Goal: Task Accomplishment & Management: Complete application form

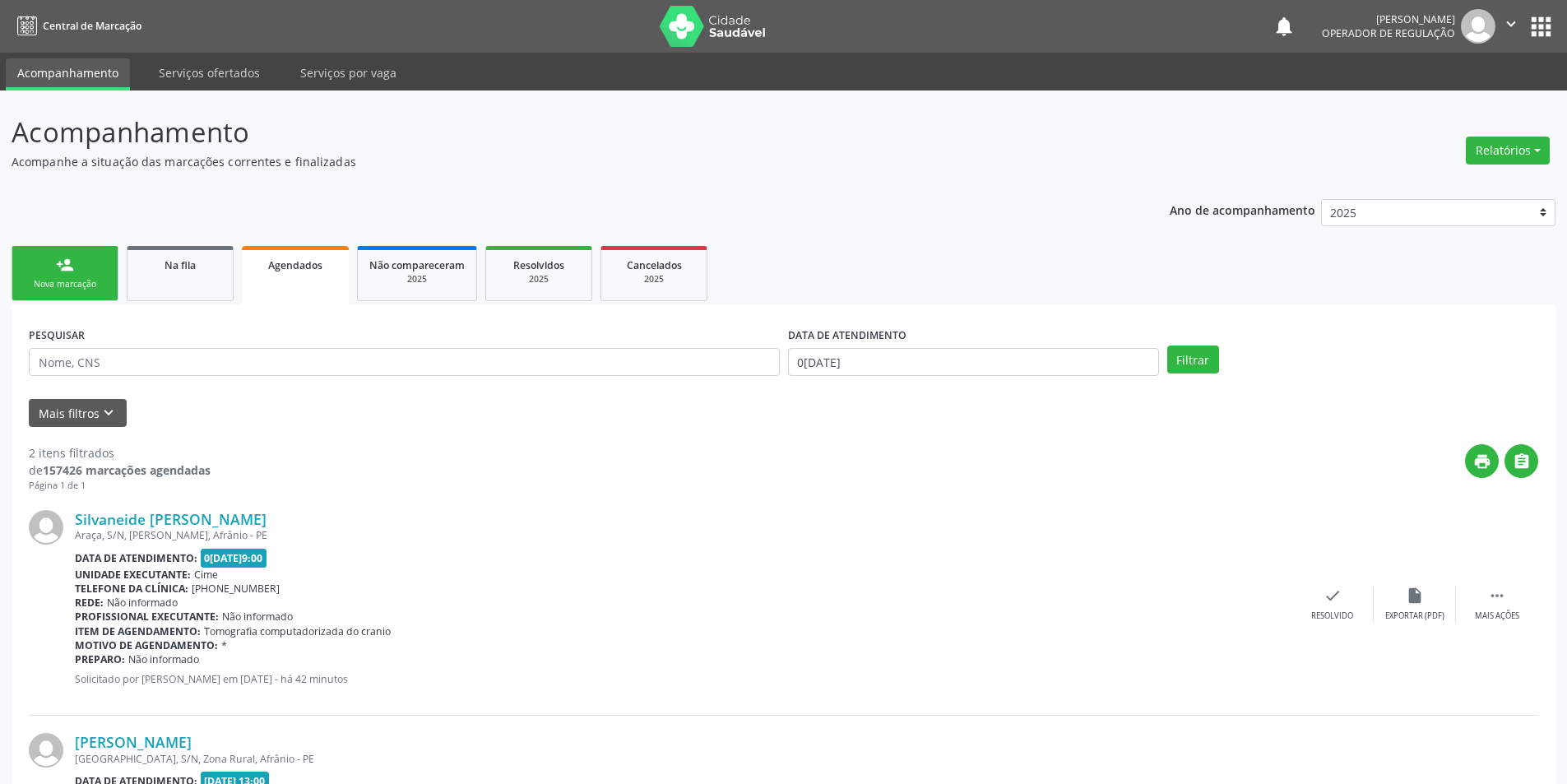
click at [68, 266] on div "person_add" at bounding box center [65, 265] width 18 height 18
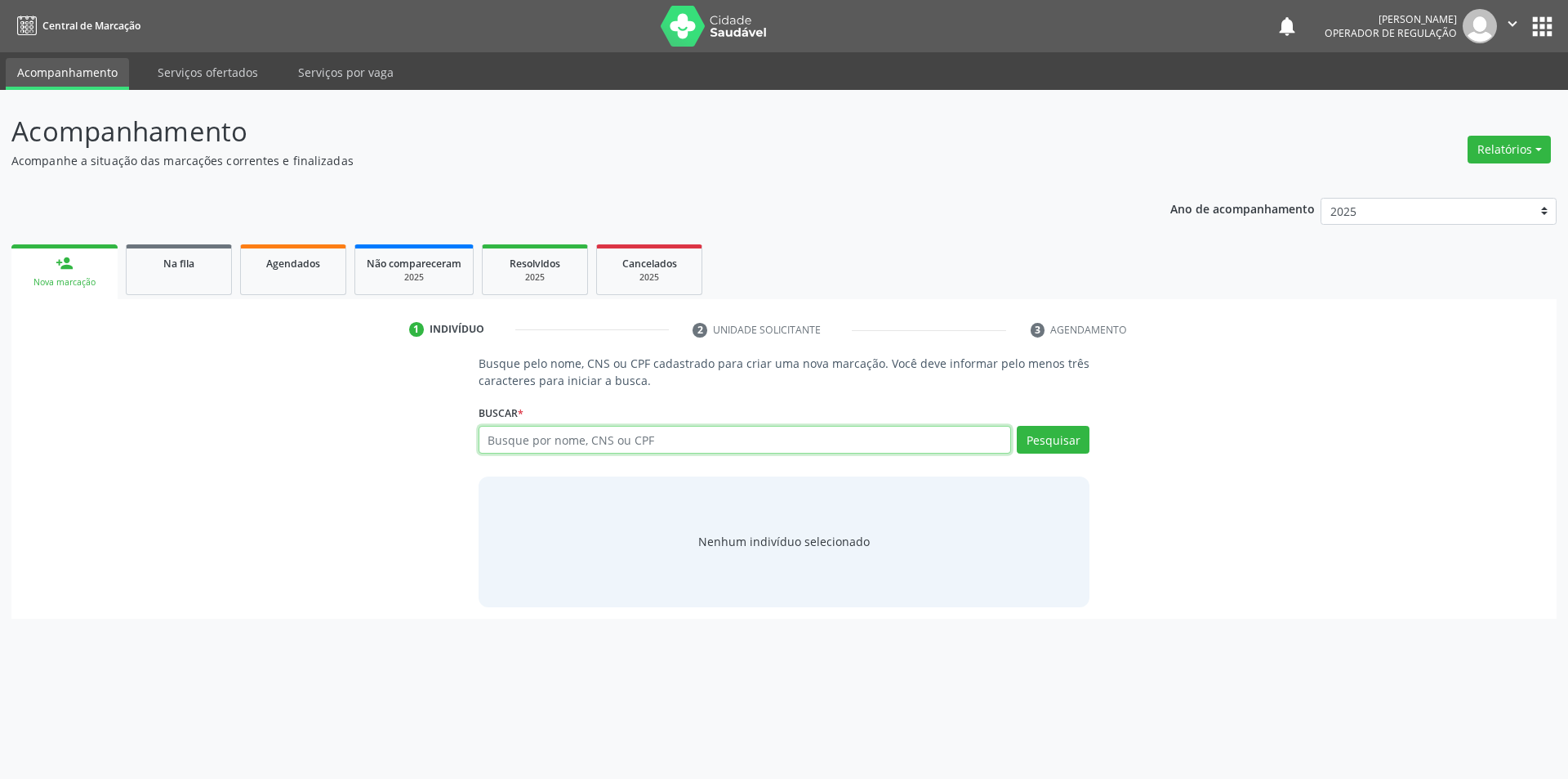
click at [755, 450] on input "text" at bounding box center [745, 439] width 533 height 27
type input "700504901527150"
click at [1074, 422] on div "Buscar * Busque por nome, CNS ou CPF Nenhum resultado encontrado para: " " Não …" at bounding box center [784, 432] width 612 height 64
click at [1064, 430] on button "Pesquisar" at bounding box center [1053, 439] width 73 height 27
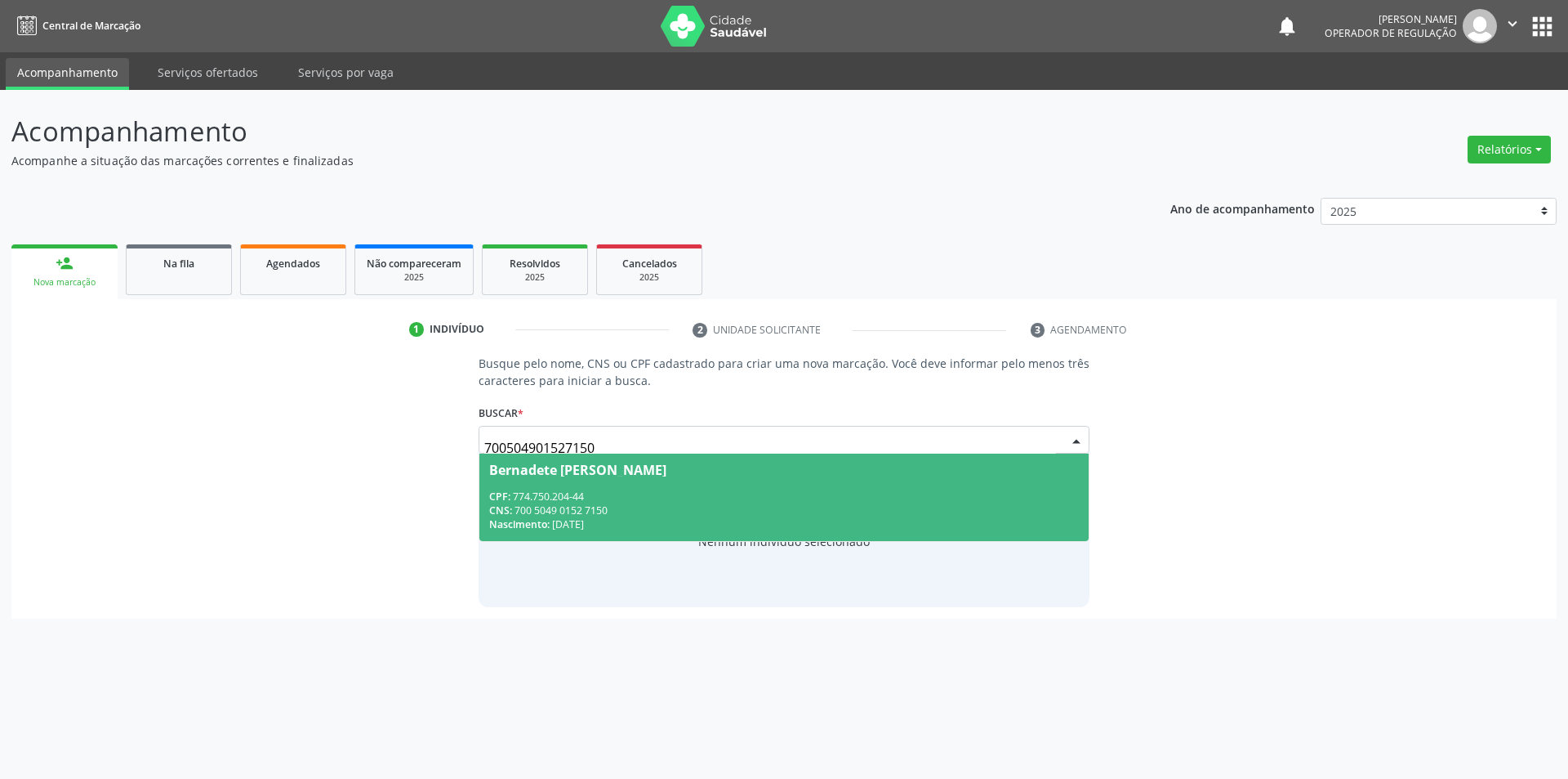
click at [541, 514] on div "CNS: 700 5049 0152 7150" at bounding box center [784, 510] width 590 height 14
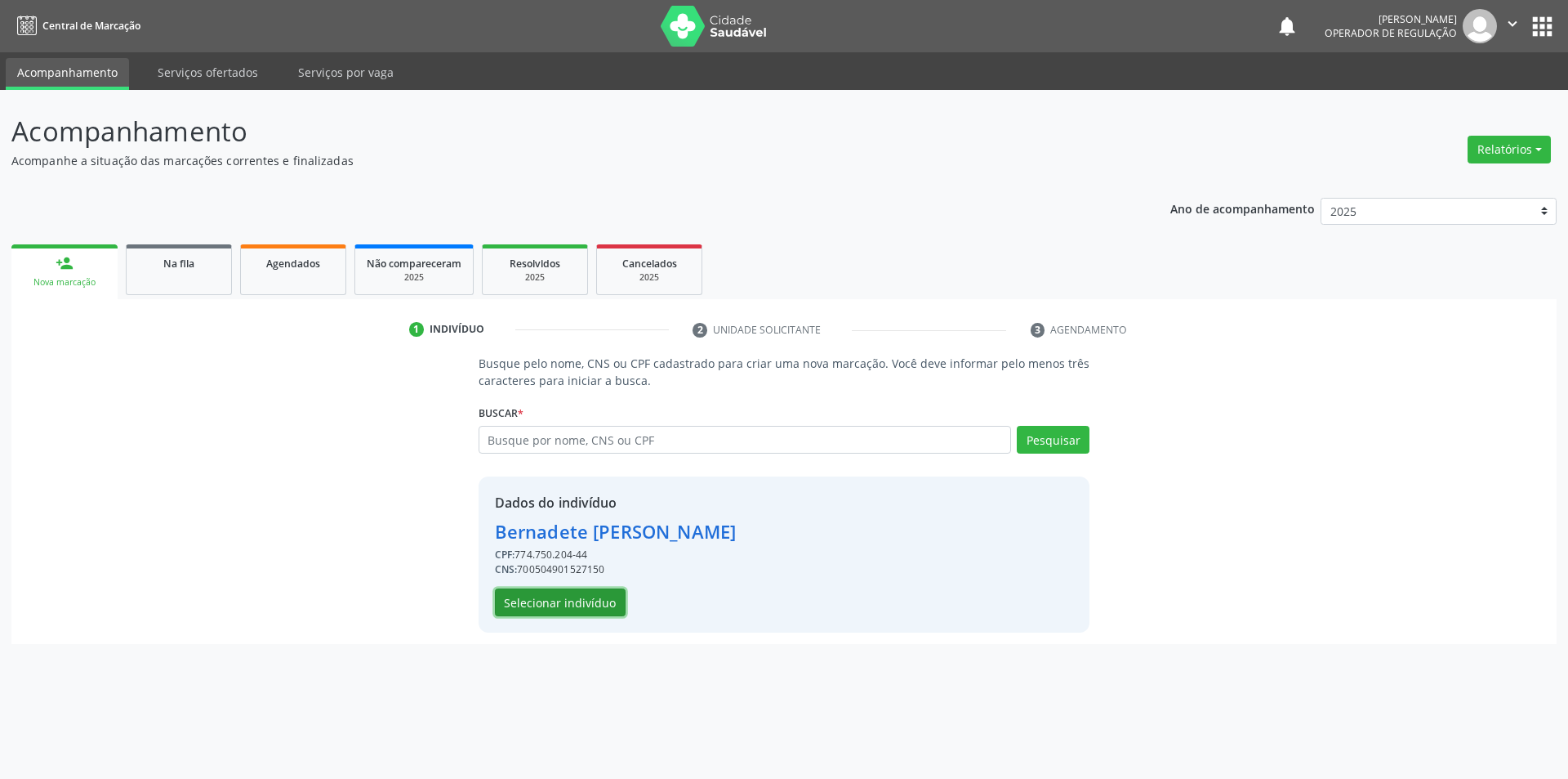
click at [550, 598] on button "Selecionar indivíduo" at bounding box center [561, 601] width 131 height 27
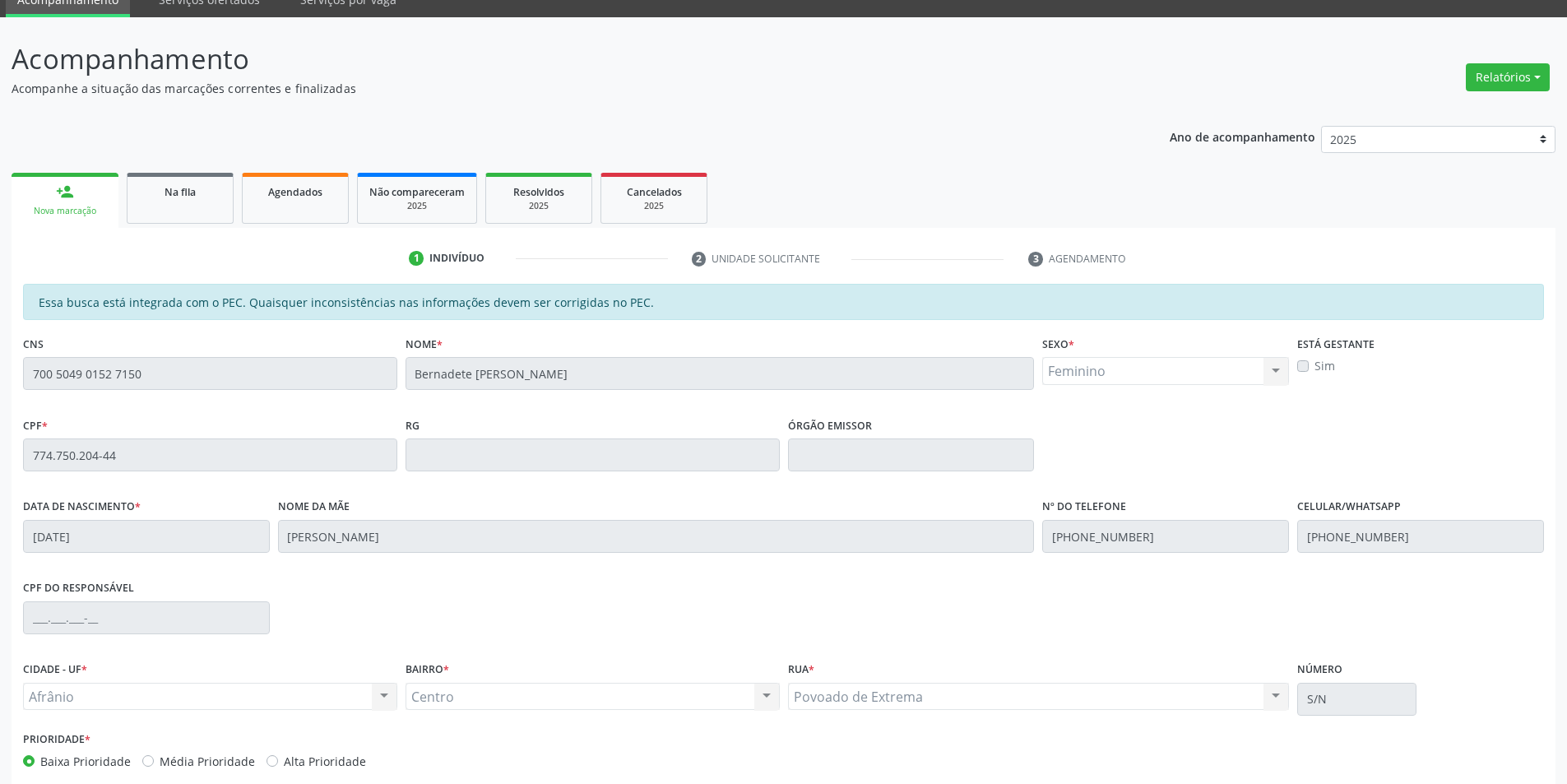
scroll to position [155, 0]
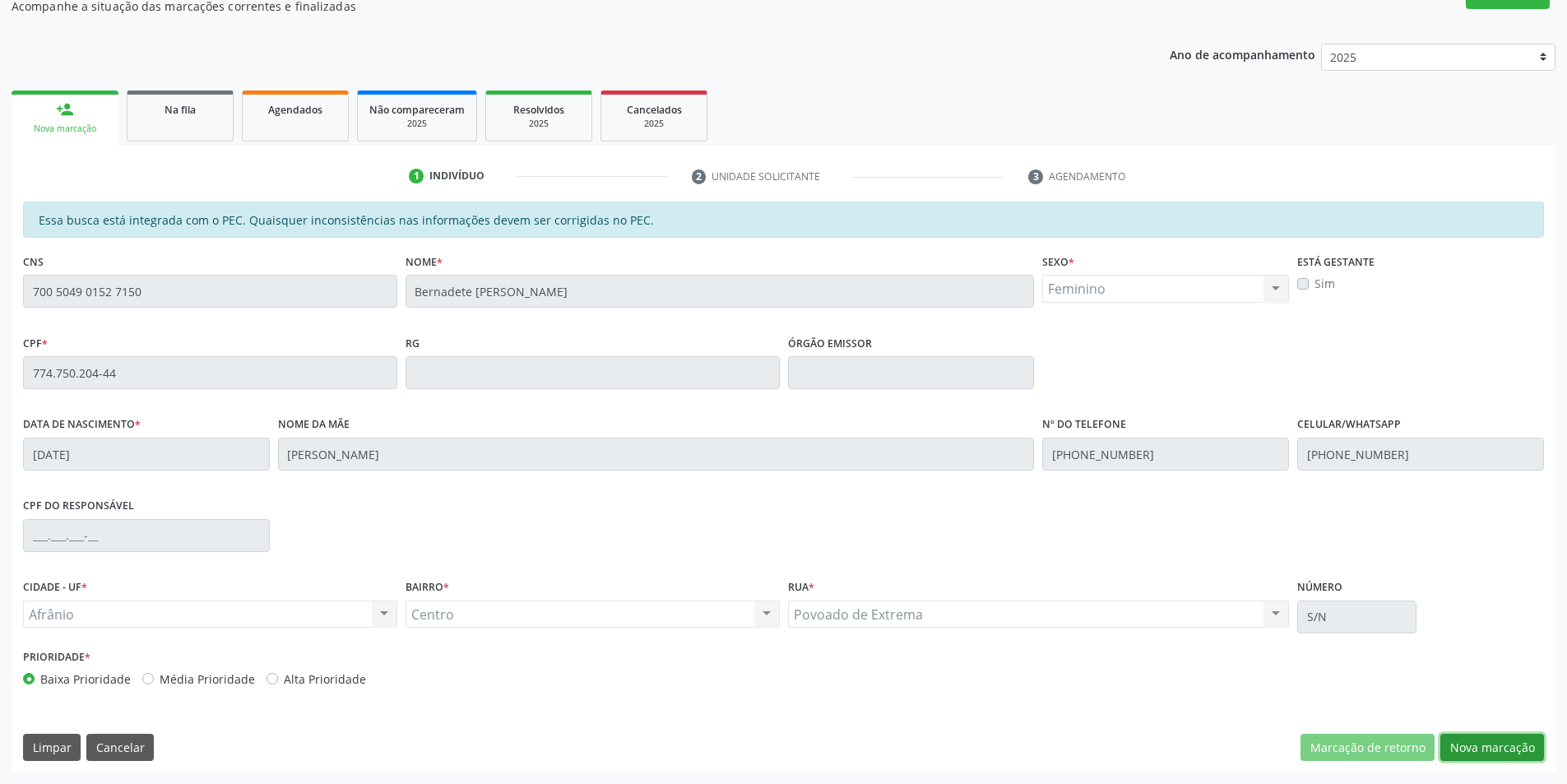
click at [1468, 756] on button "Nova marcação" at bounding box center [1493, 747] width 104 height 28
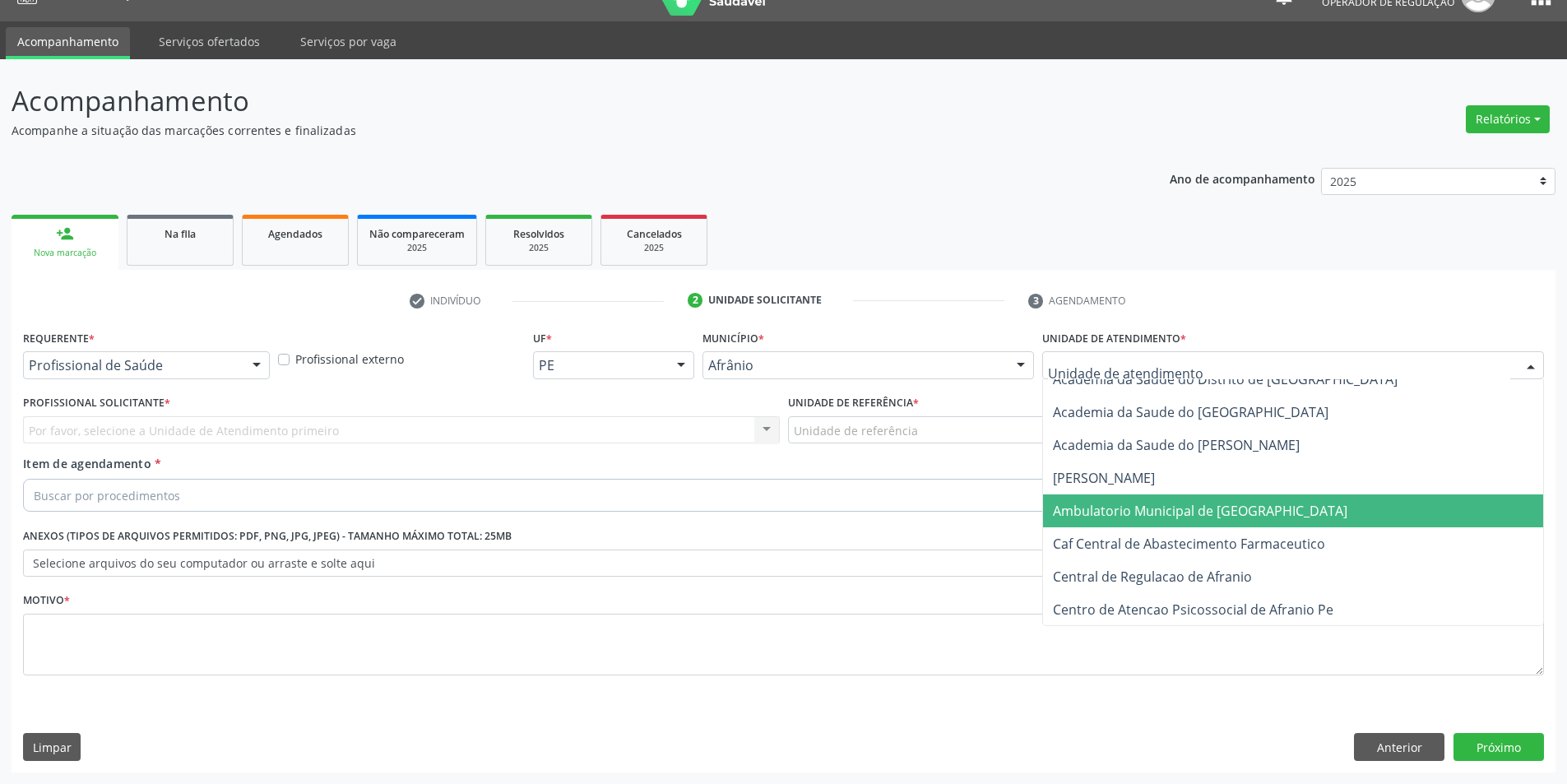
scroll to position [82, 0]
click at [1124, 513] on span "Ambulatorio Municipal de [GEOGRAPHIC_DATA]" at bounding box center [1200, 511] width 295 height 18
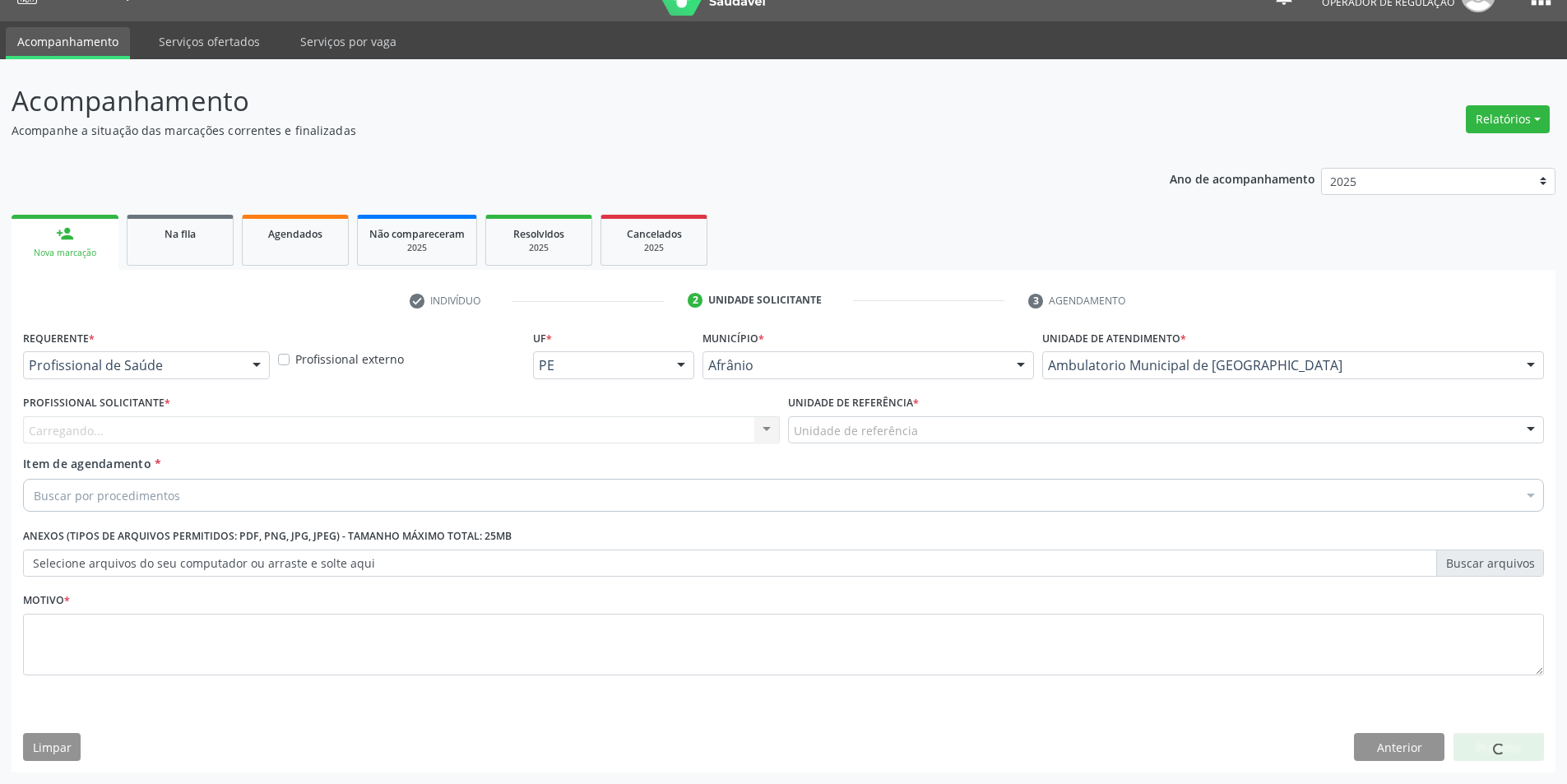
click at [923, 427] on div "Unidade de referência" at bounding box center [1167, 429] width 757 height 28
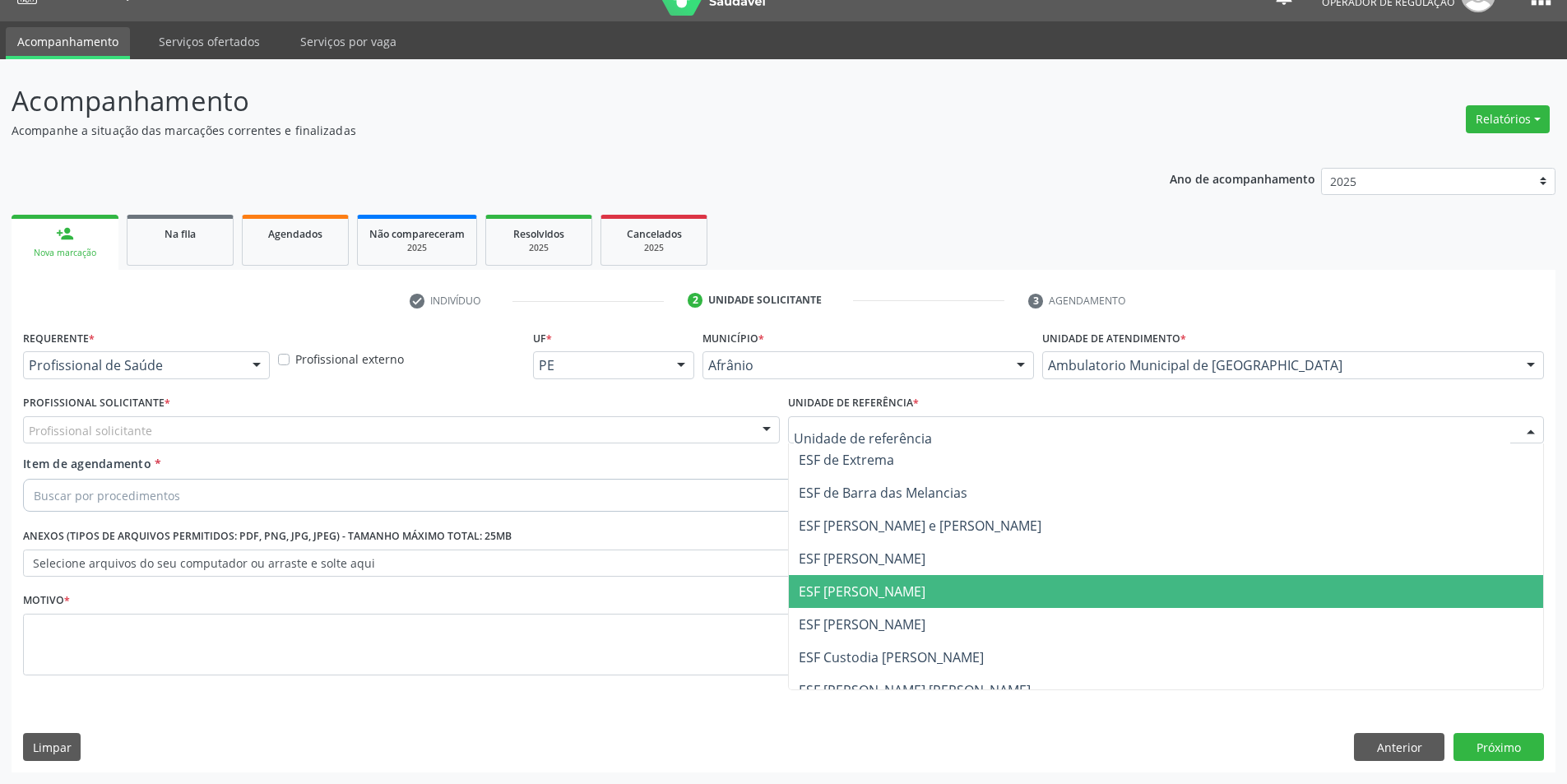
click at [854, 589] on span "ESF [PERSON_NAME]" at bounding box center [862, 591] width 127 height 18
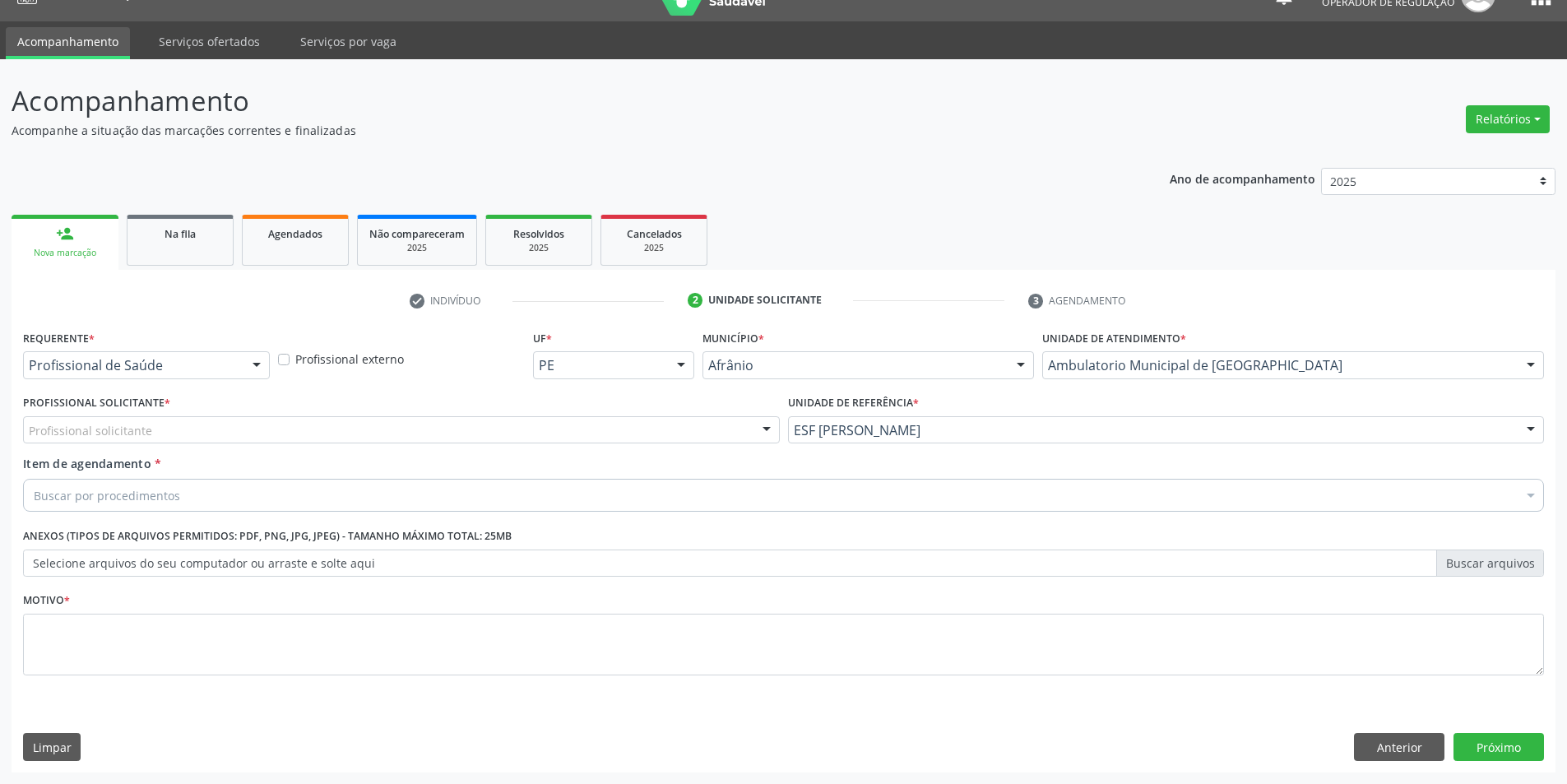
click at [625, 435] on div "Profissional solicitante" at bounding box center [402, 429] width 757 height 28
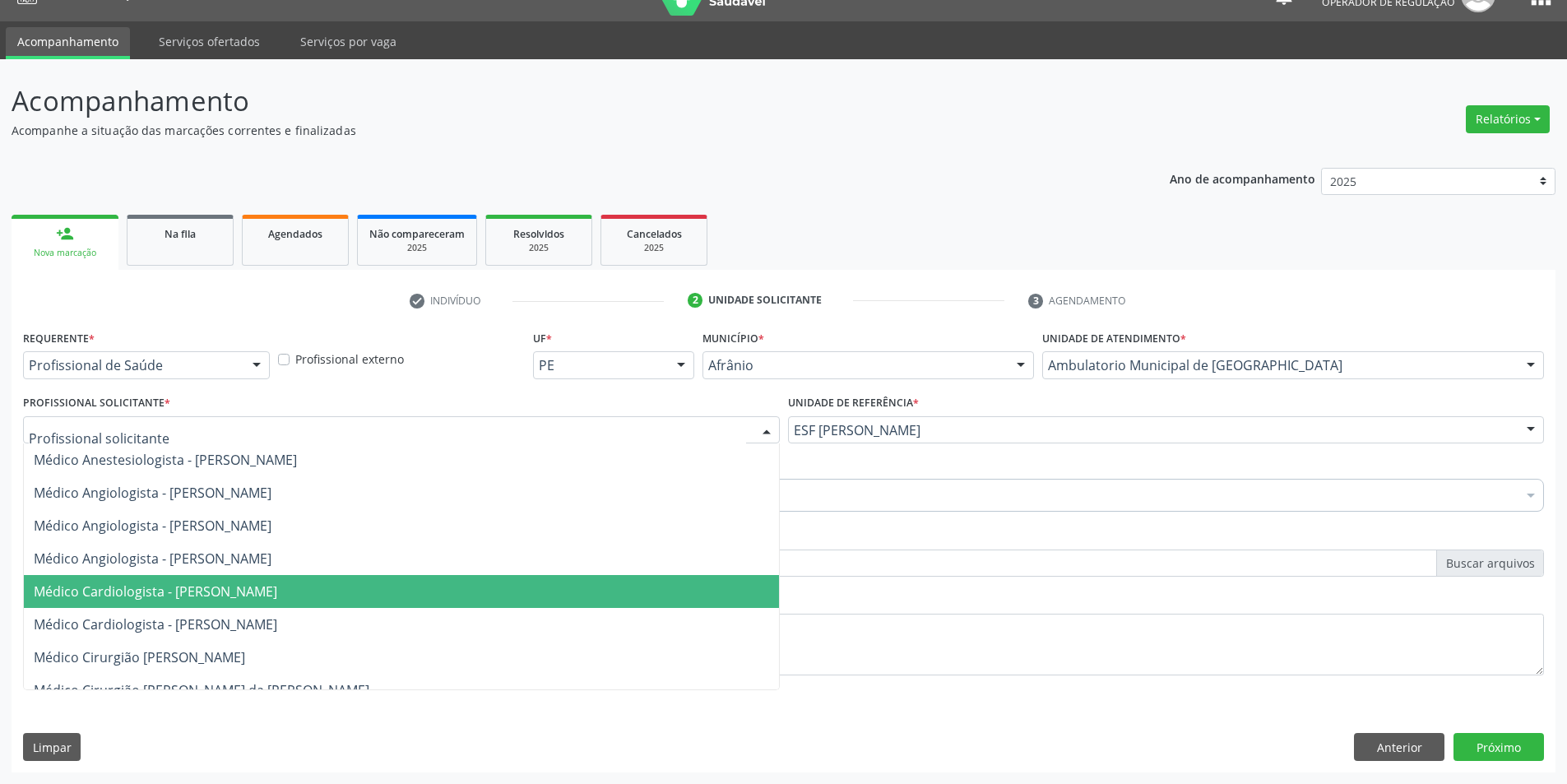
click at [217, 588] on span "Médico Cardiologista - [PERSON_NAME]" at bounding box center [155, 591] width 244 height 18
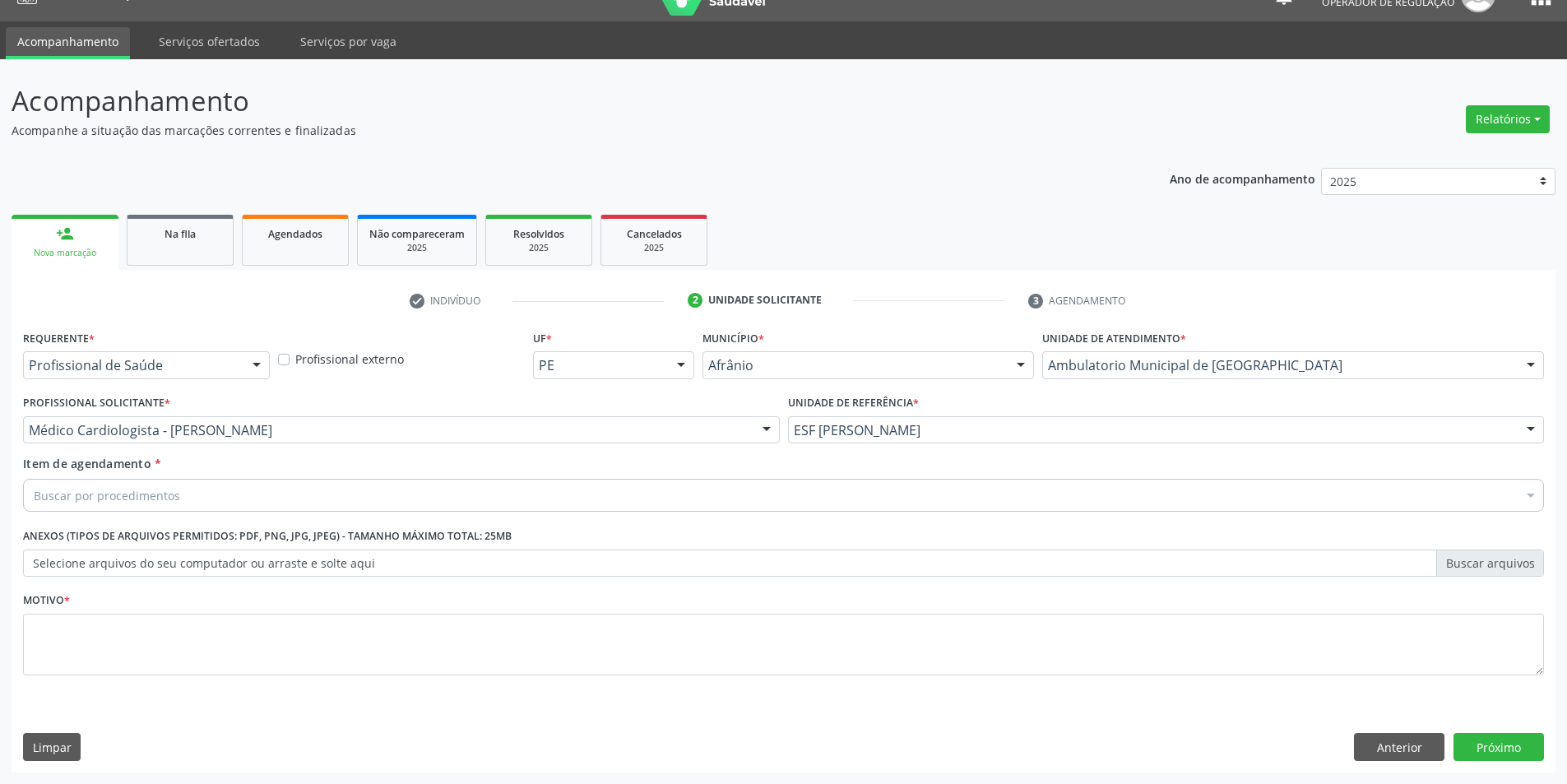
click at [246, 490] on div "Buscar por procedimentos" at bounding box center [784, 494] width 1521 height 33
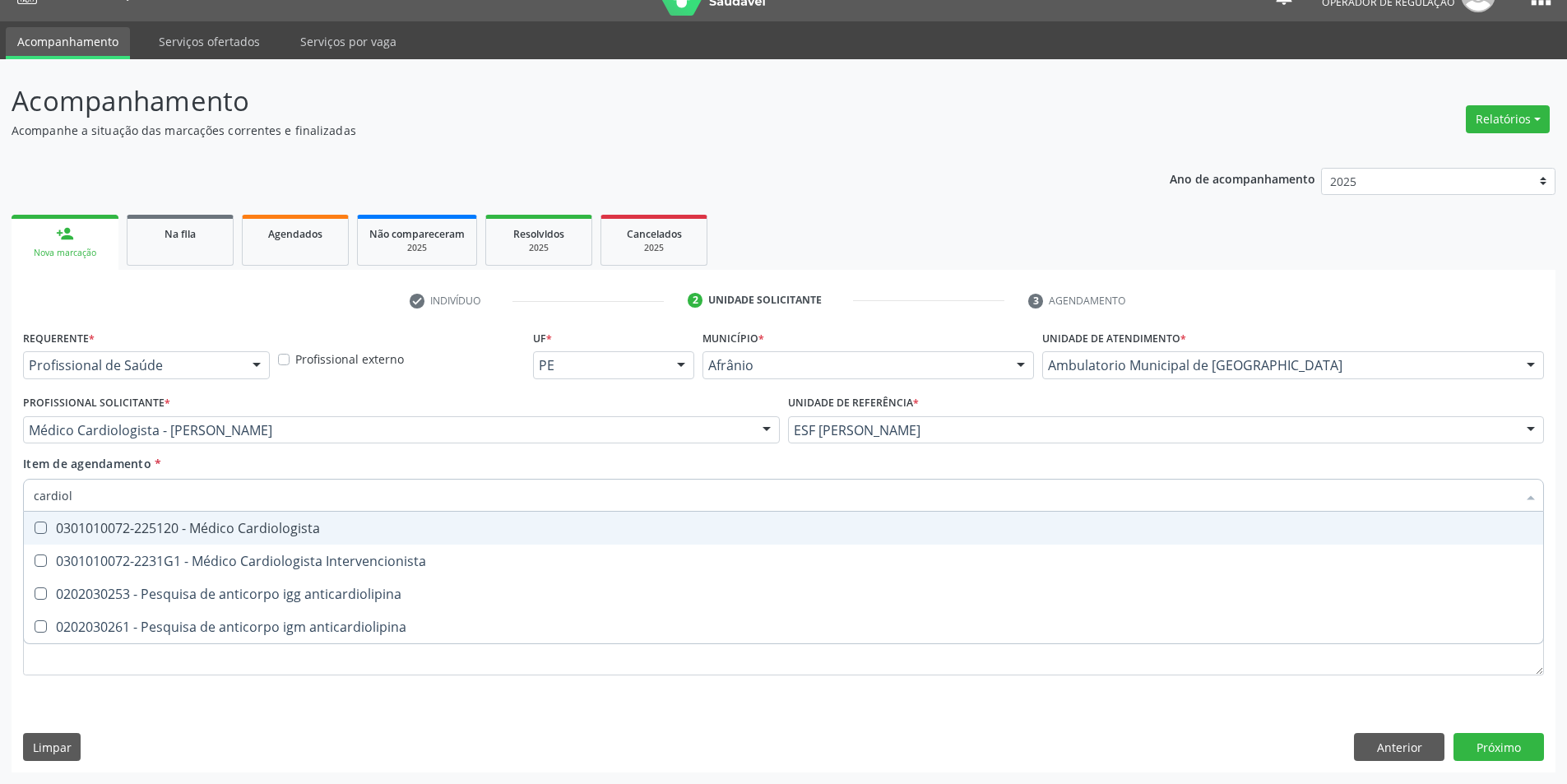
type input "cardiolo"
click at [266, 521] on div "0301010072-225120 - Médico Cardiologista" at bounding box center [784, 528] width 1500 height 13
checkbox Cardiologista "true"
click at [325, 468] on div "Item de agendamento * cardiolo Desfazer seleção 0301010072-225120 - Médico Card…" at bounding box center [784, 481] width 1521 height 52
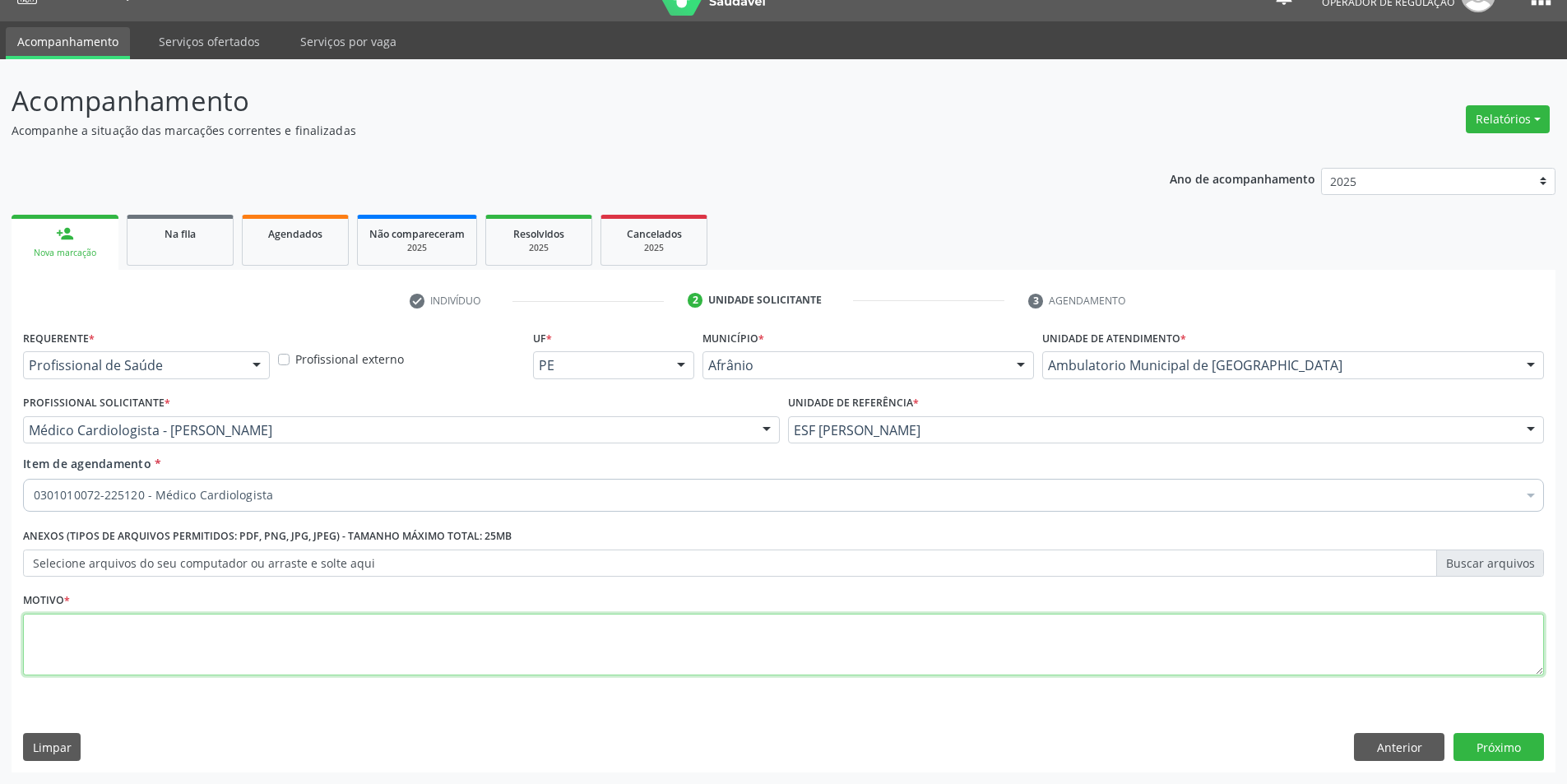
click at [115, 631] on textarea at bounding box center [784, 645] width 1521 height 63
type textarea "*"
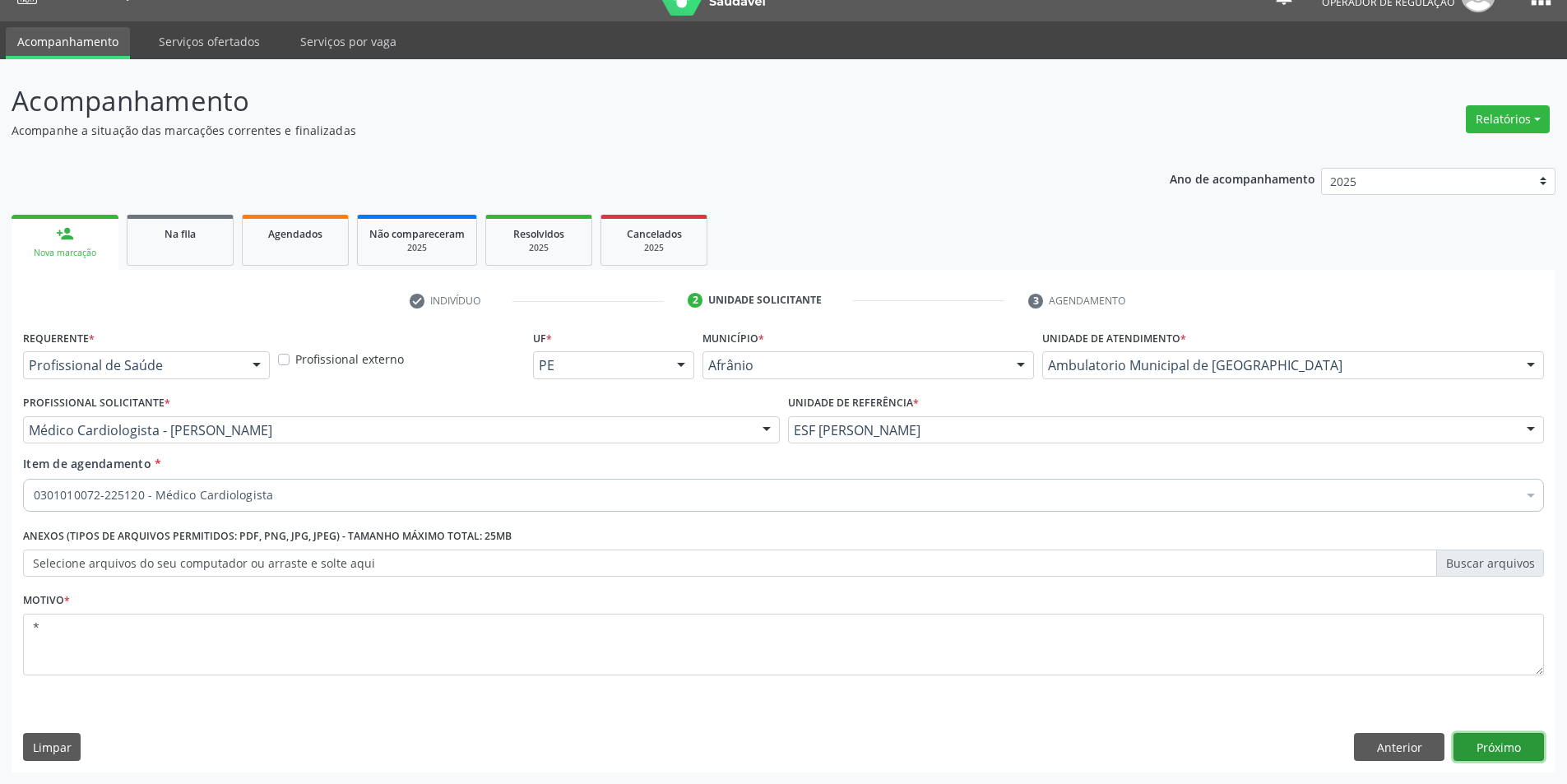
click at [1493, 751] on button "Próximo" at bounding box center [1499, 746] width 90 height 28
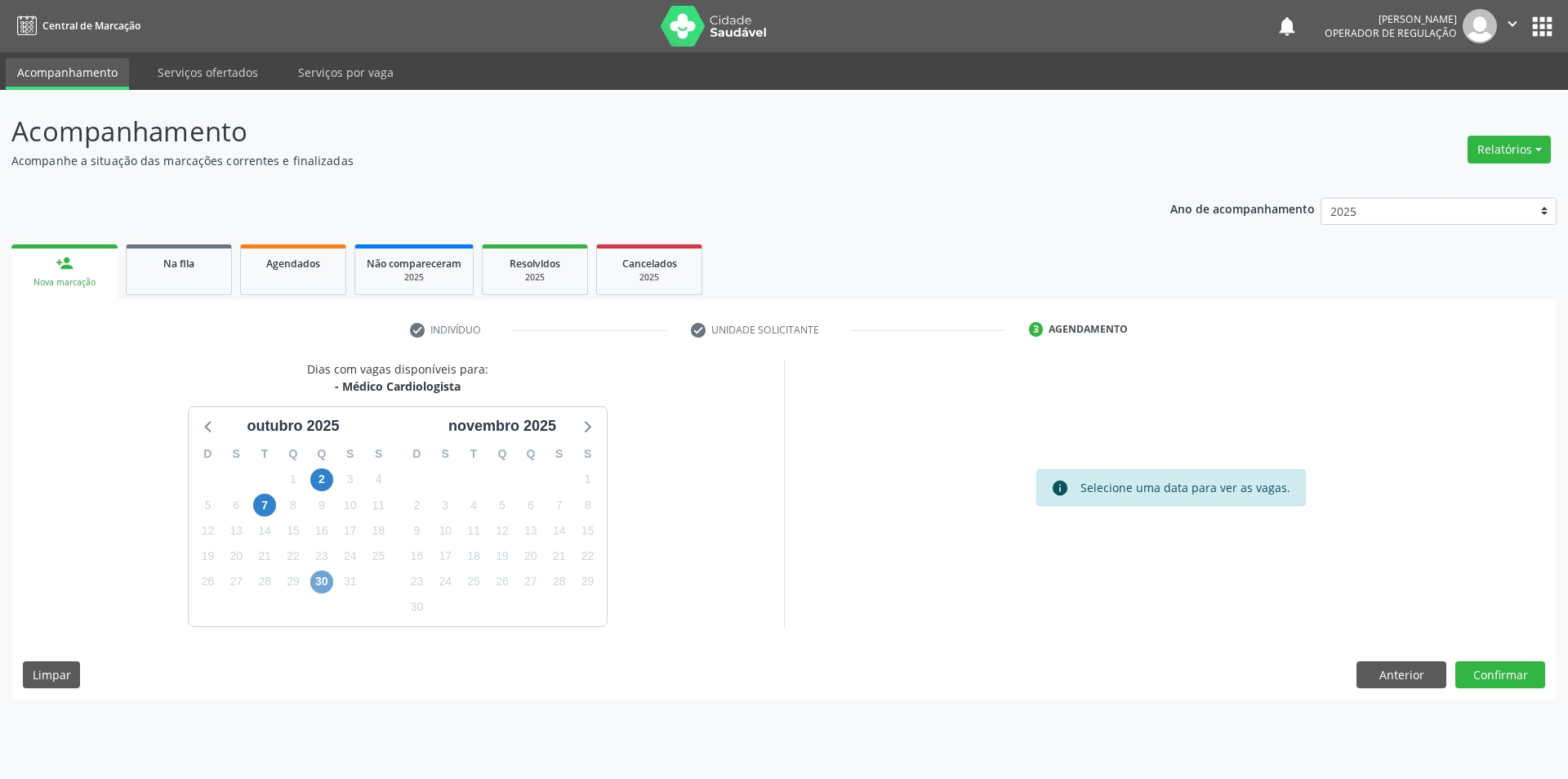
click at [321, 582] on span "30" at bounding box center [322, 582] width 23 height 23
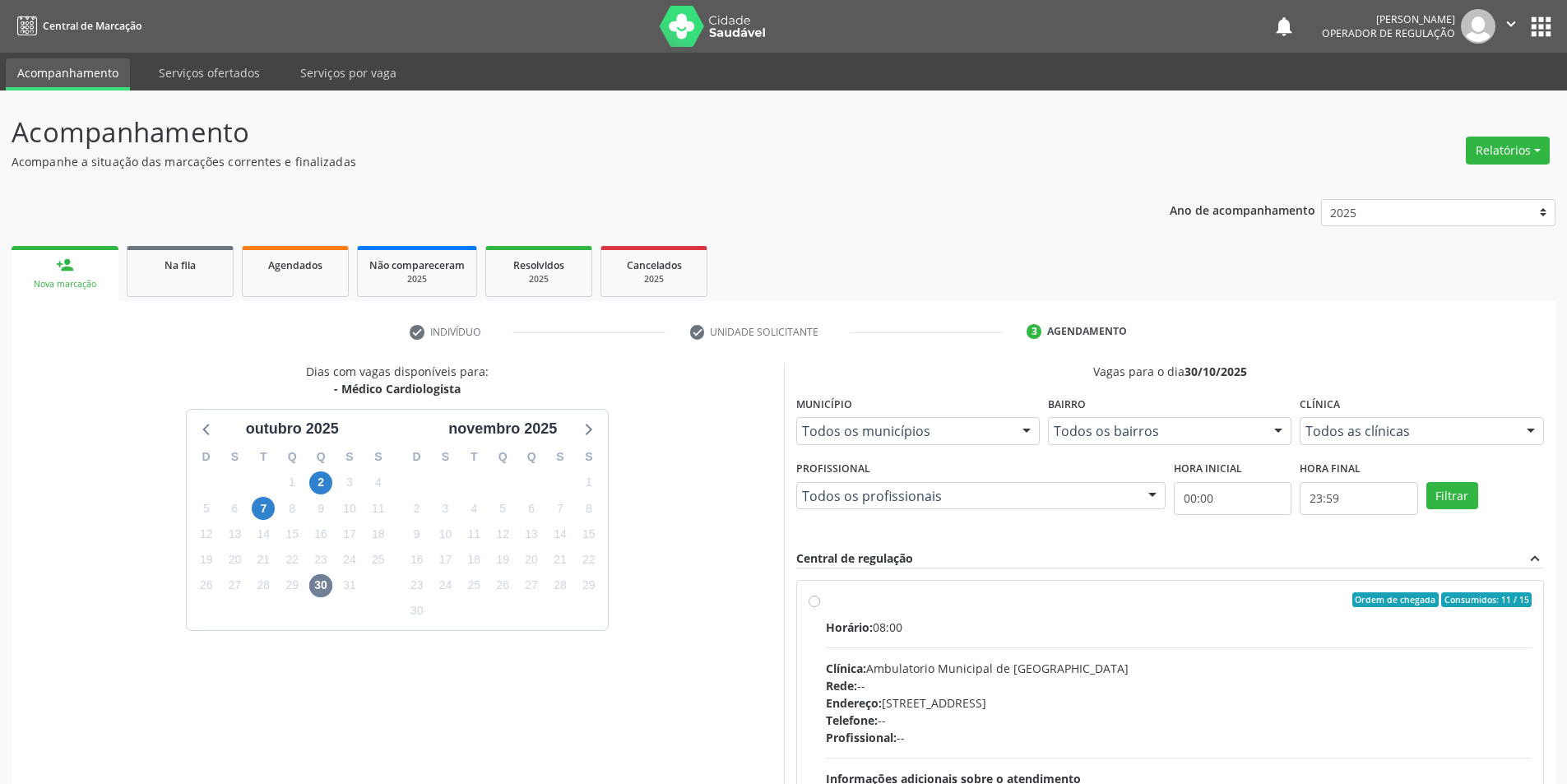
click at [826, 600] on label "Ordem de chegada Consumidos: 11 / 15 Horário: 08:00 Clínica: Ambulatorio Munici…" at bounding box center [1179, 718] width 707 height 252
click at [811, 600] on input "Ordem de chegada Consumidos: 11 / 15 Horário: 08:00 Clínica: Ambulatorio Munici…" at bounding box center [814, 599] width 12 height 15
radio input "true"
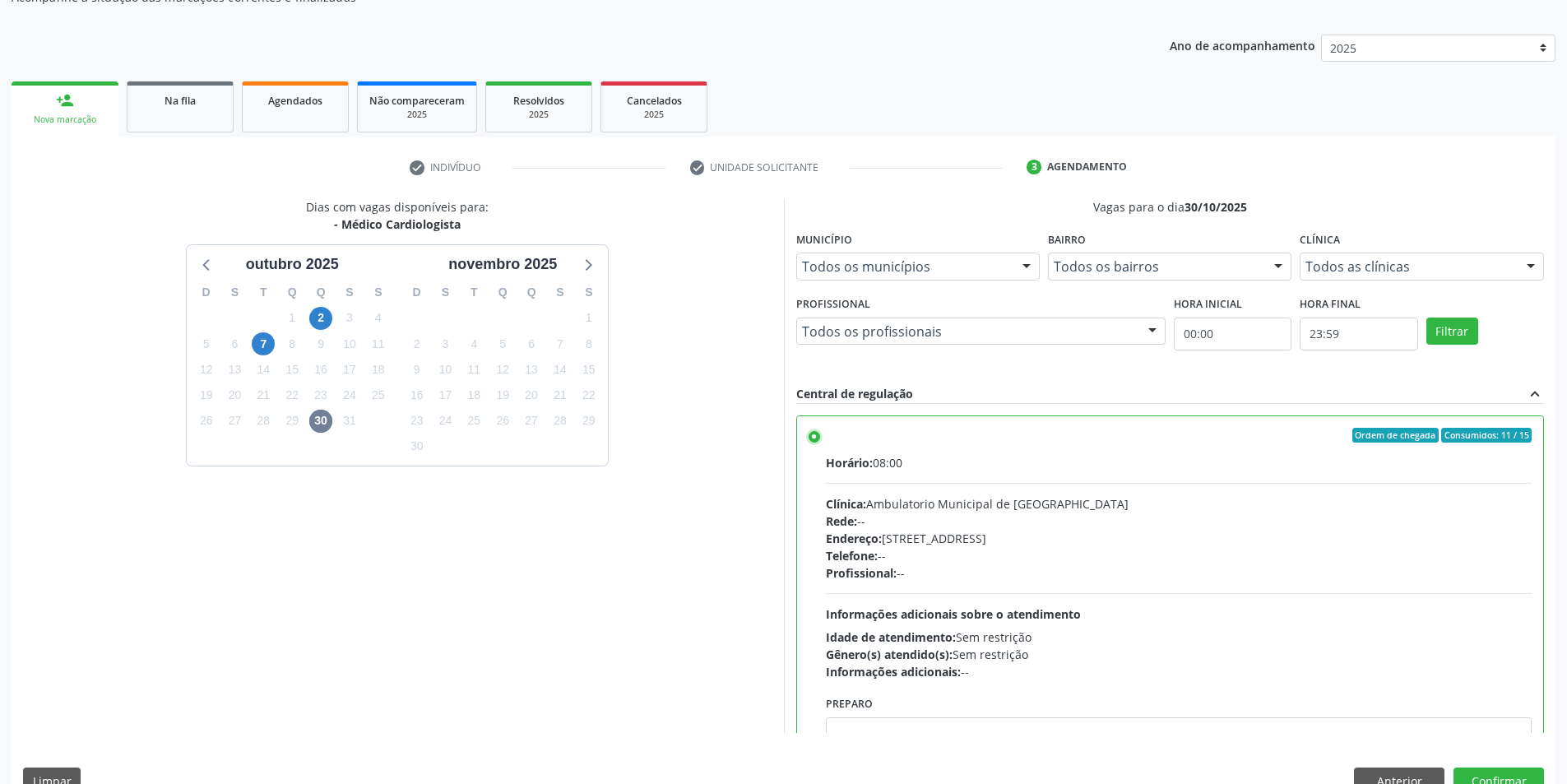
scroll to position [246, 0]
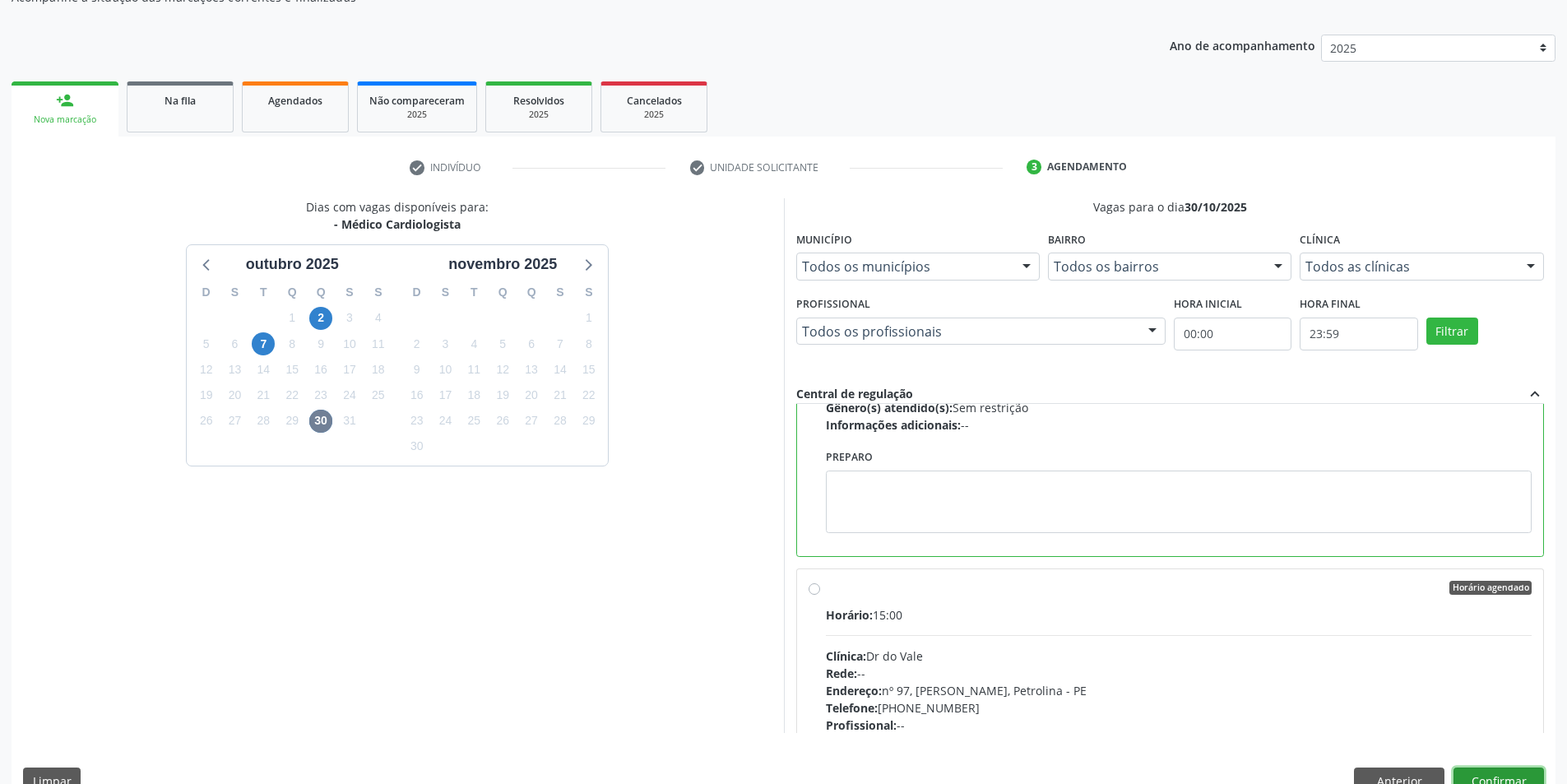
click at [1505, 776] on button "Confirmar" at bounding box center [1499, 781] width 90 height 28
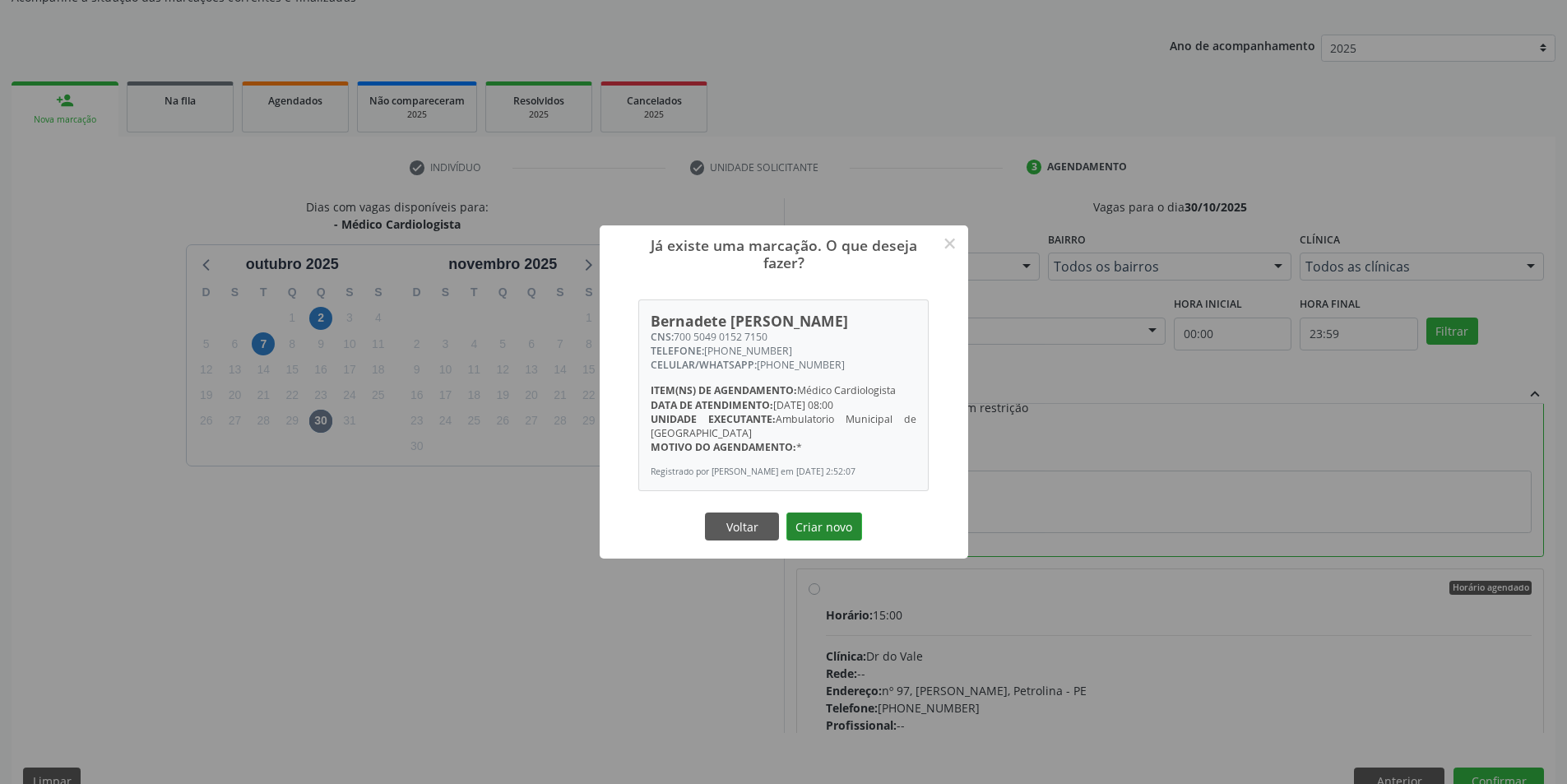
click at [831, 528] on button "Criar novo" at bounding box center [824, 526] width 76 height 28
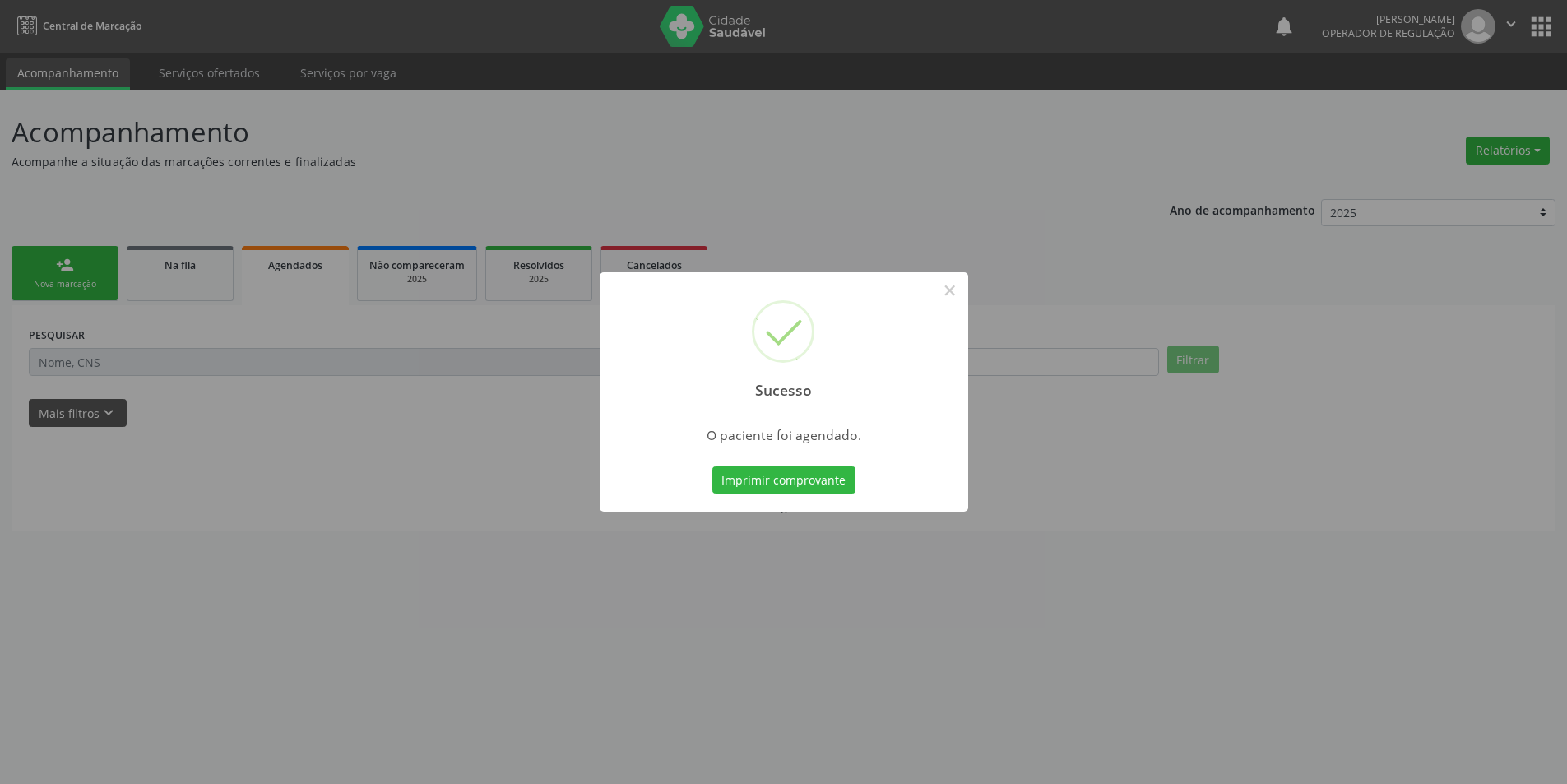
scroll to position [0, 0]
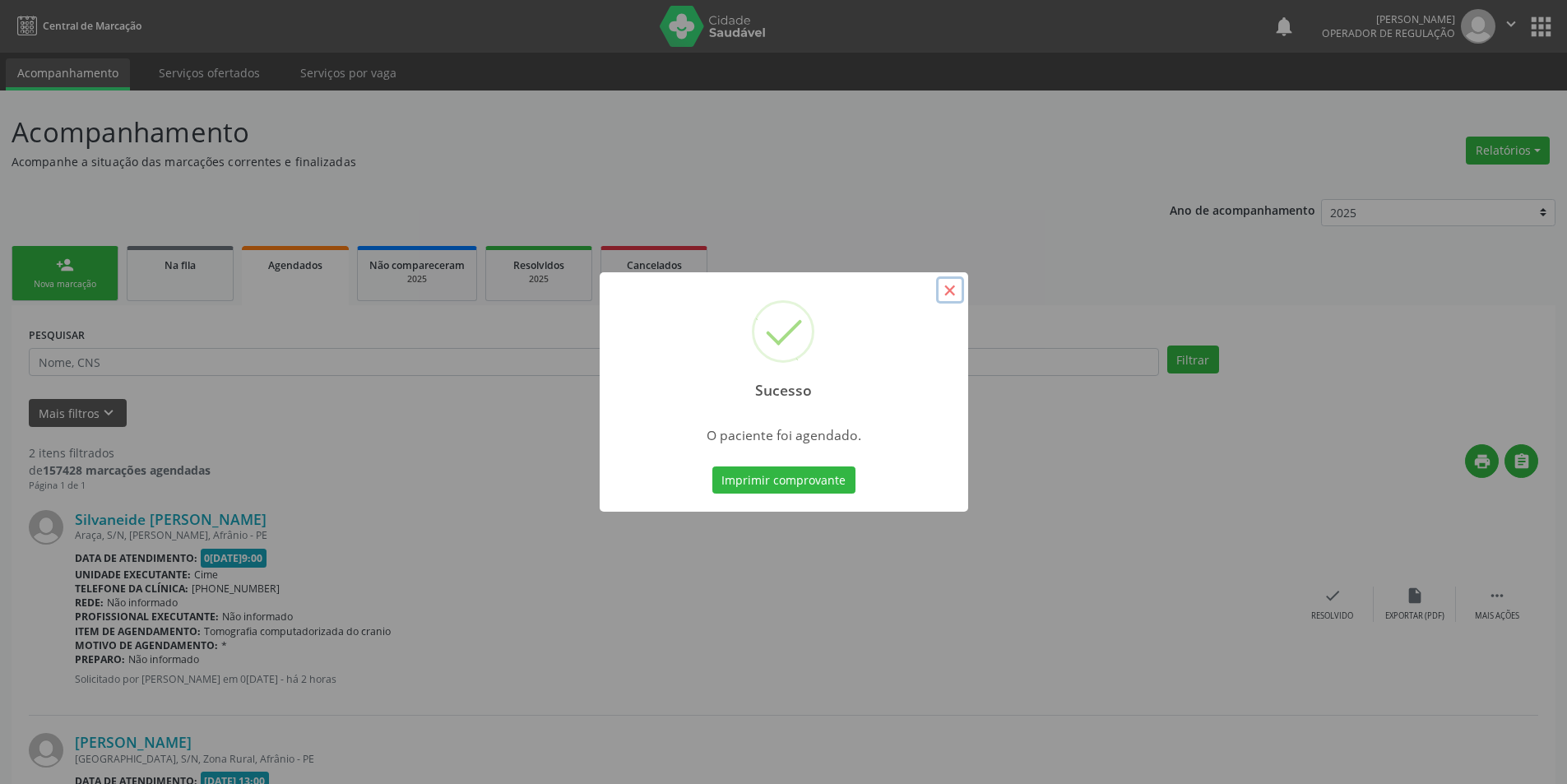
click at [953, 296] on button "×" at bounding box center [950, 290] width 28 height 28
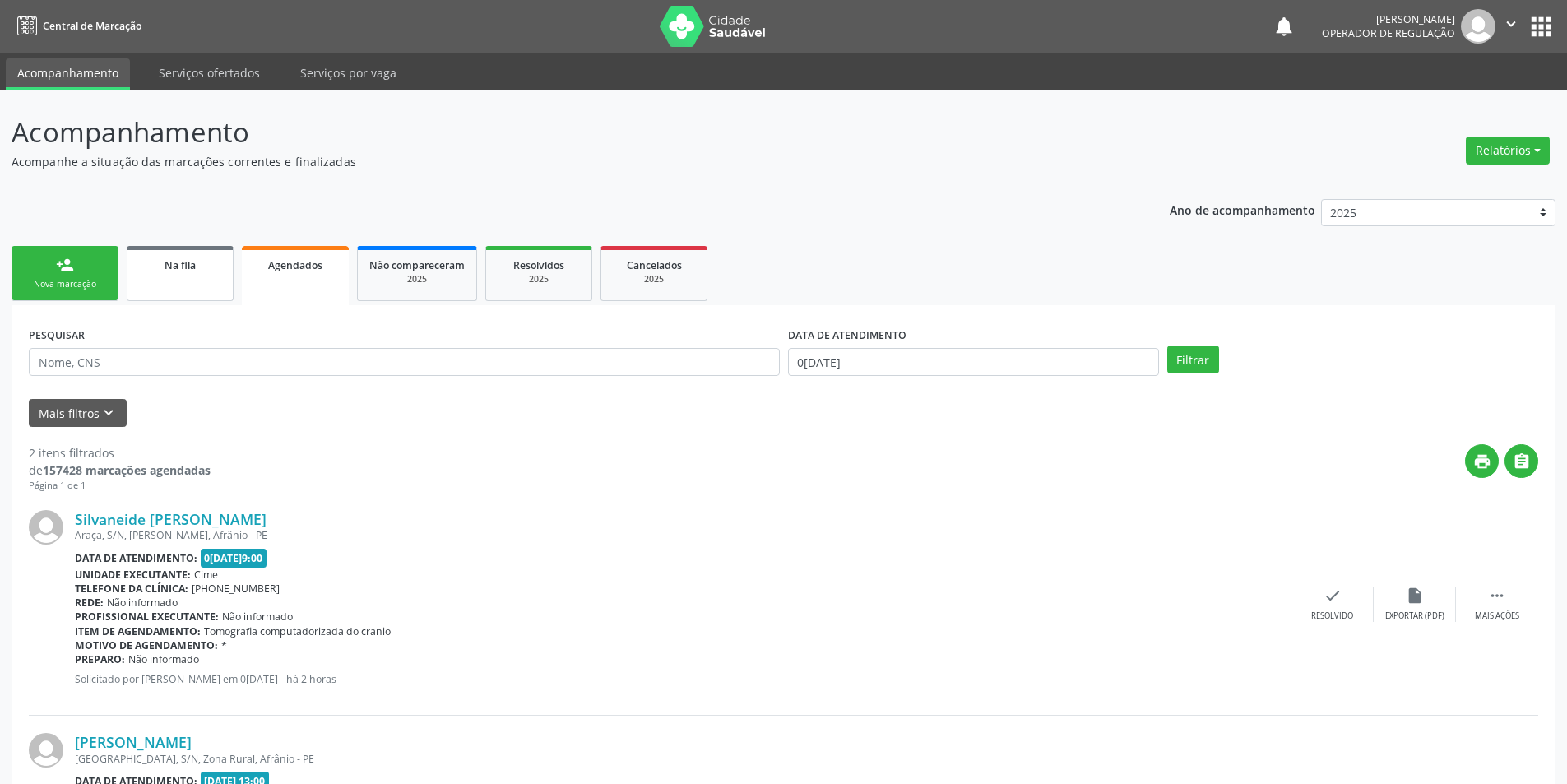
click at [167, 263] on span "Na fila" at bounding box center [180, 265] width 31 height 14
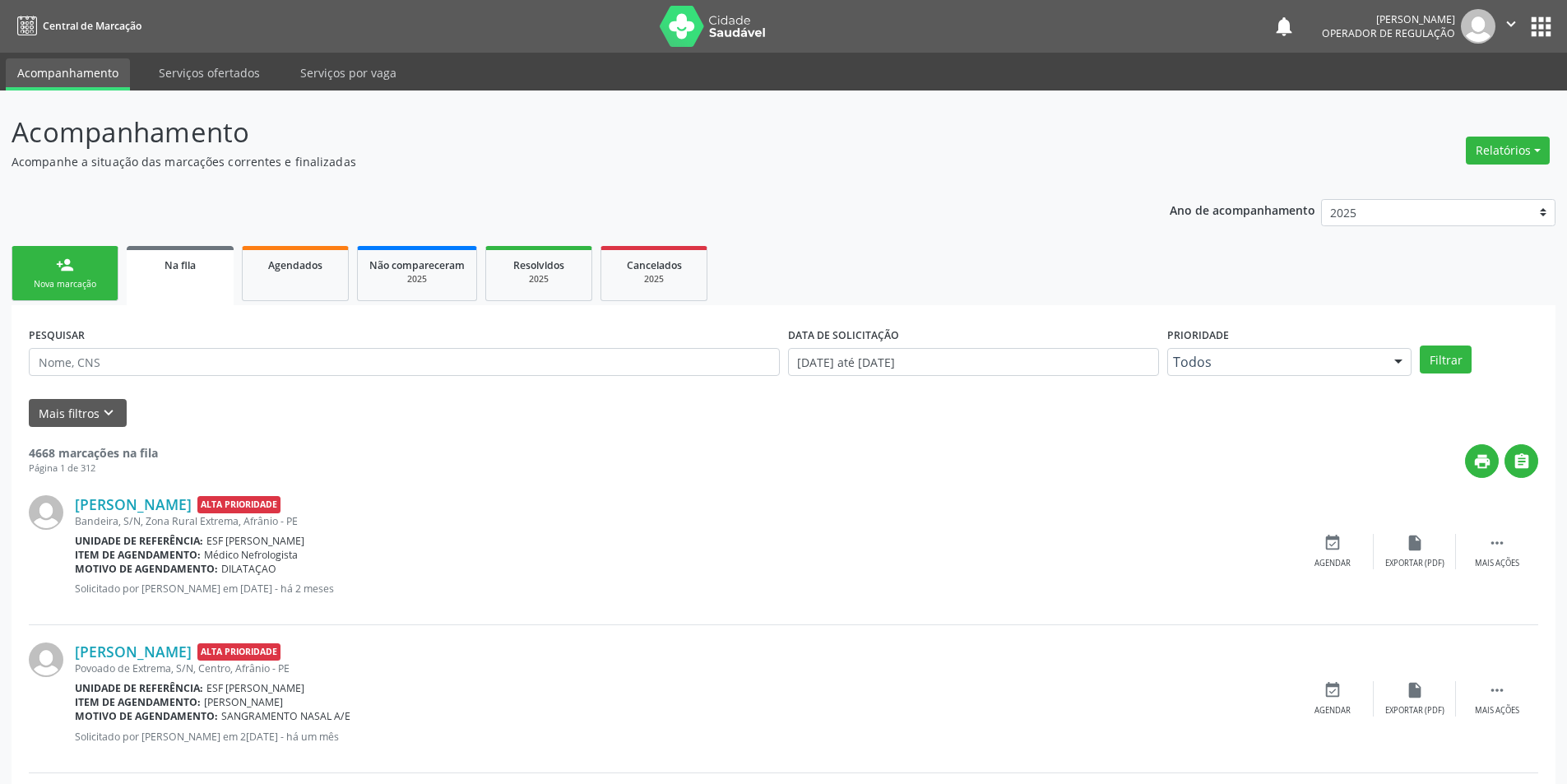
click at [90, 270] on link "person_add Nova marcação" at bounding box center [65, 273] width 107 height 55
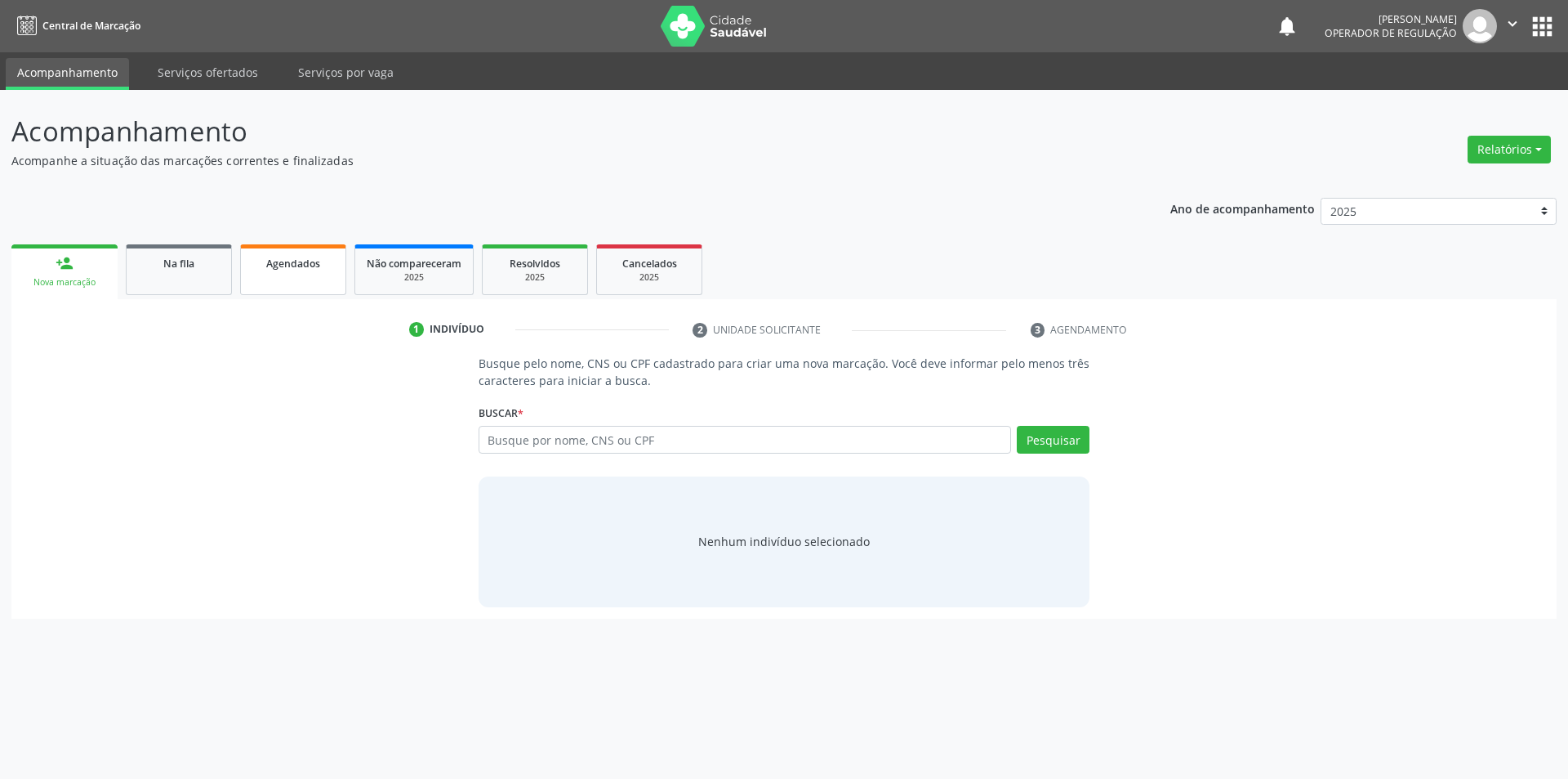
click at [258, 272] on link "Agendados" at bounding box center [294, 269] width 106 height 51
